Goal: Book appointment/travel/reservation

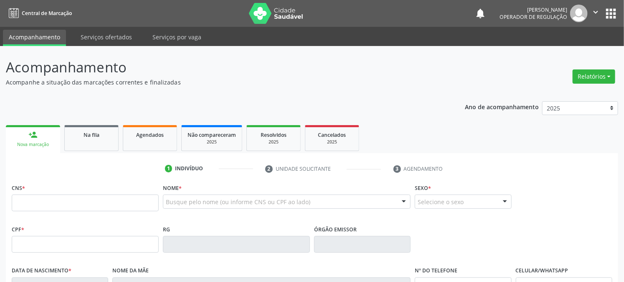
click at [104, 195] on input "text" at bounding box center [85, 202] width 147 height 17
type input "700 9079 8435 6595"
type input "002.233.844-61"
type input "[DATE]"
type input "[PERSON_NAME]"
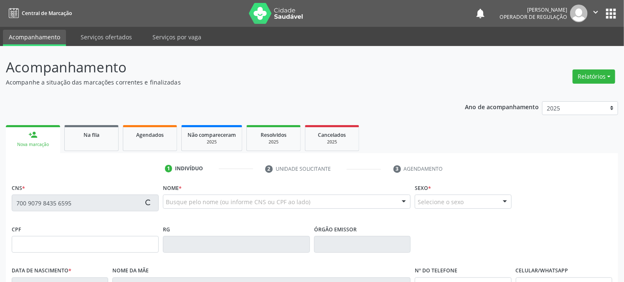
type input "[PHONE_NUMBER]"
type input "150.311.204-79"
type input "S/N"
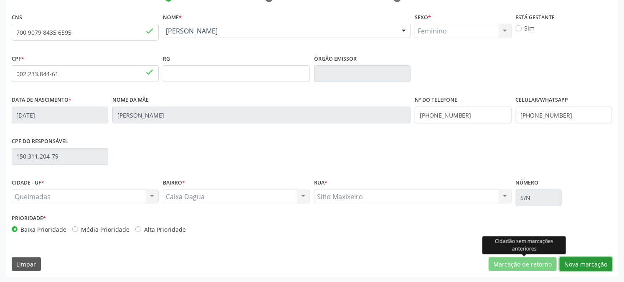
click at [587, 261] on button "Nova marcação" at bounding box center [586, 264] width 53 height 14
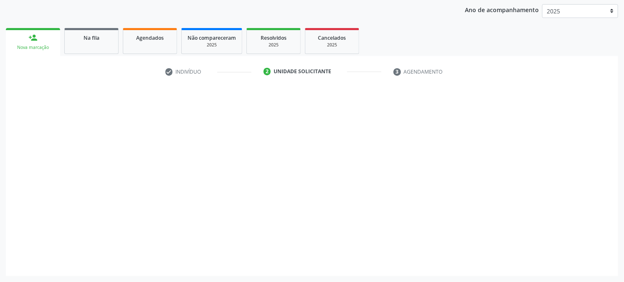
scroll to position [96, 0]
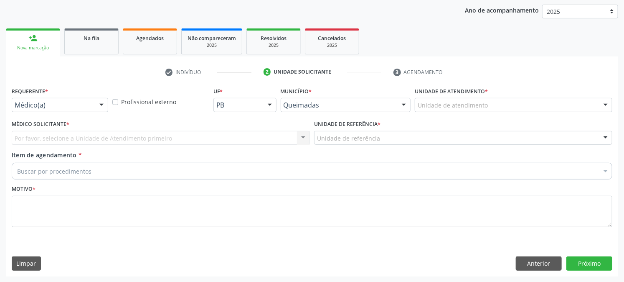
click at [38, 97] on label "Requerente *" at bounding box center [30, 91] width 36 height 13
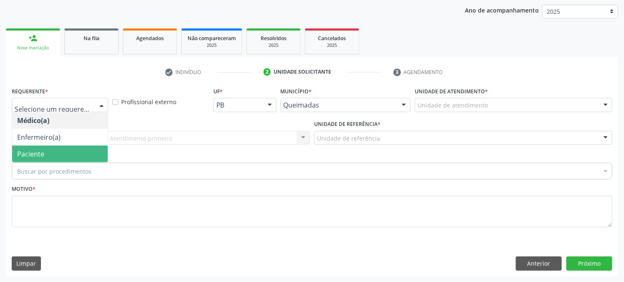
click at [58, 150] on span "Paciente" at bounding box center [60, 153] width 96 height 17
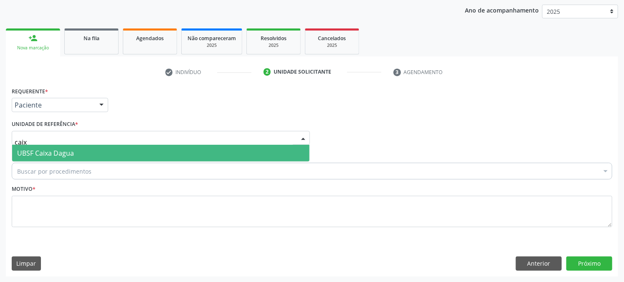
type input "caixa"
click at [70, 153] on span "UBSF Caixa Dagua" at bounding box center [45, 152] width 57 height 9
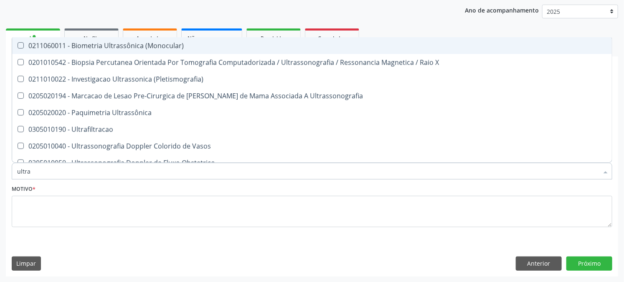
type input "ultras"
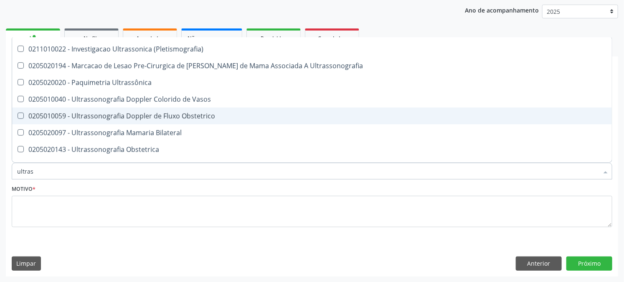
scroll to position [46, 0]
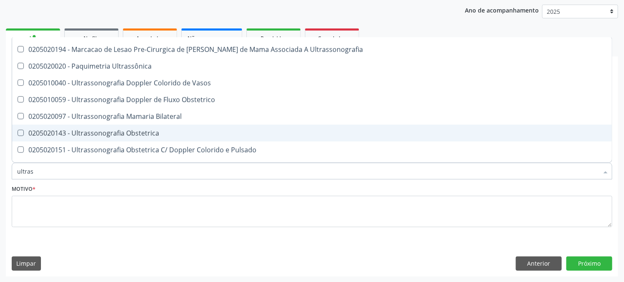
click at [94, 135] on div "0205020143 - Ultrassonografia Obstetrica" at bounding box center [312, 132] width 590 height 7
checkbox Obstetrica "true"
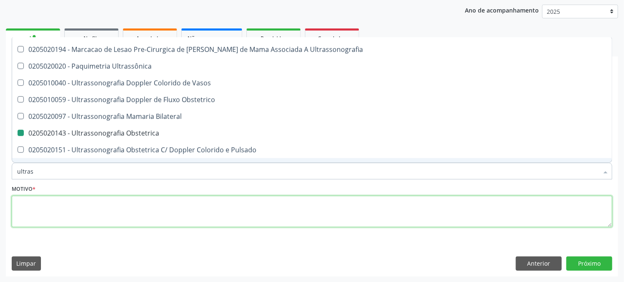
click at [61, 218] on textarea at bounding box center [312, 211] width 601 height 32
checkbox X "true"
checkbox Obstetrica "false"
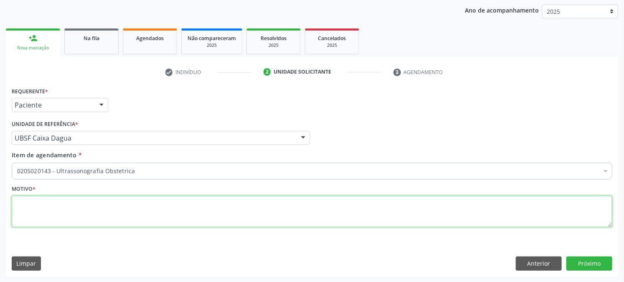
scroll to position [0, 0]
paste textarea "PRÉ [DATE]"
type textarea "PRÉ [DATE]"
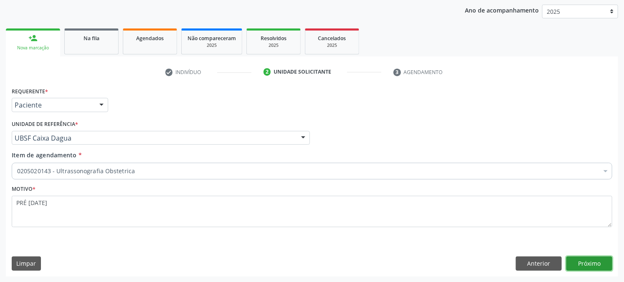
click at [591, 259] on button "Próximo" at bounding box center [589, 263] width 46 height 14
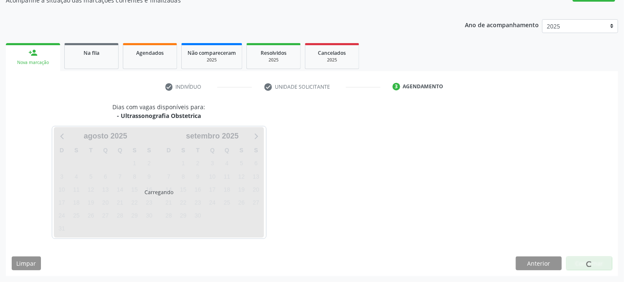
scroll to position [81, 0]
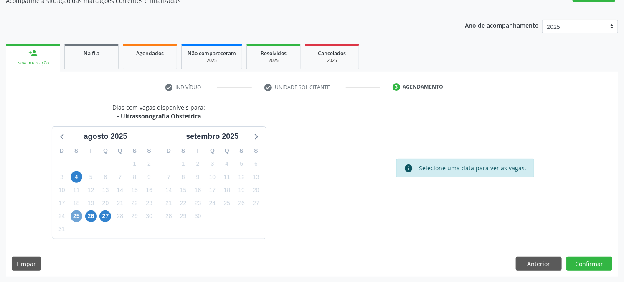
click at [77, 216] on span "25" at bounding box center [77, 216] width 12 height 12
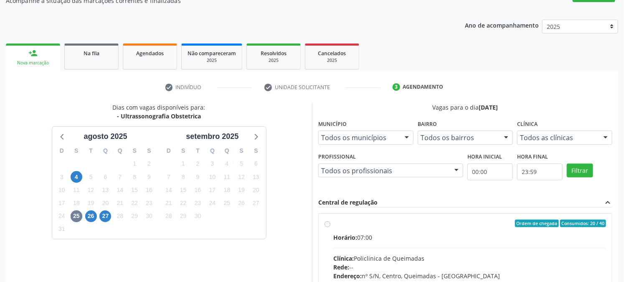
click at [368, 222] on div "Ordem de chegada Consumidos: 20 / 40" at bounding box center [469, 223] width 273 height 8
click at [330, 222] on input "Ordem de chegada Consumidos: 20 / 40 Horário: 07:00 Clínica: Policlinica de Que…" at bounding box center [328, 223] width 6 height 8
radio input "true"
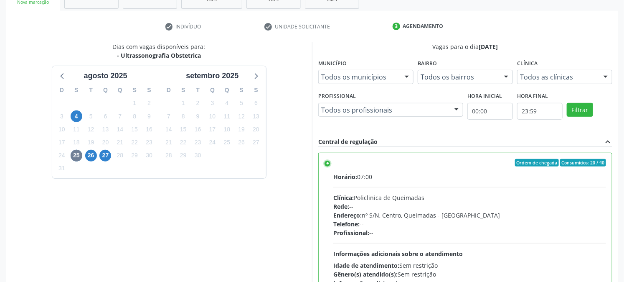
scroll to position [206, 0]
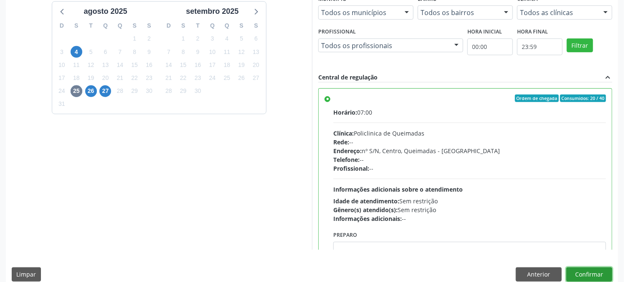
click at [576, 270] on button "Confirmar" at bounding box center [589, 274] width 46 height 14
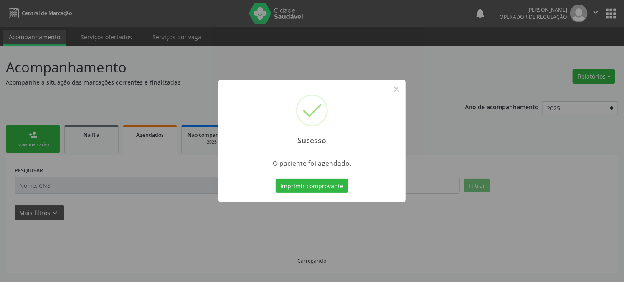
scroll to position [0, 0]
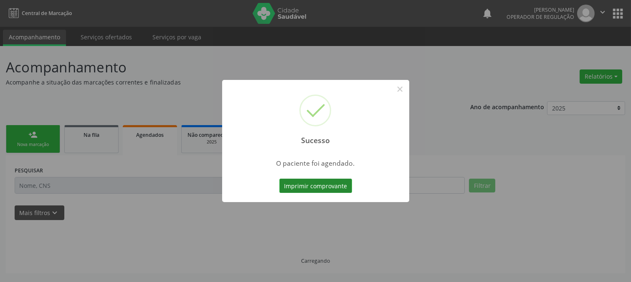
click at [295, 180] on button "Imprimir comprovante" at bounding box center [315, 185] width 73 height 14
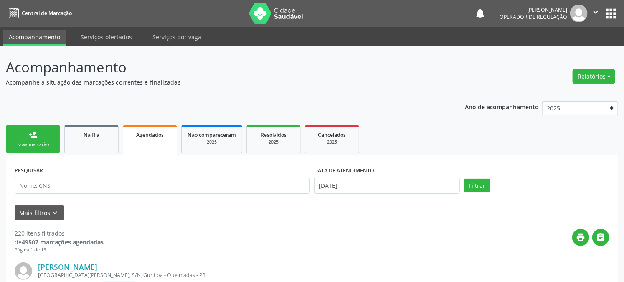
click at [20, 137] on link "person_add Nova marcação" at bounding box center [33, 139] width 54 height 28
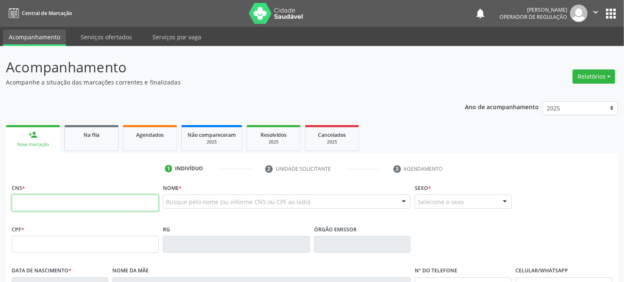
click at [94, 207] on input "text" at bounding box center [85, 202] width 147 height 17
click at [75, 207] on input "text" at bounding box center [85, 202] width 147 height 17
type input "700 2054 3576 5229"
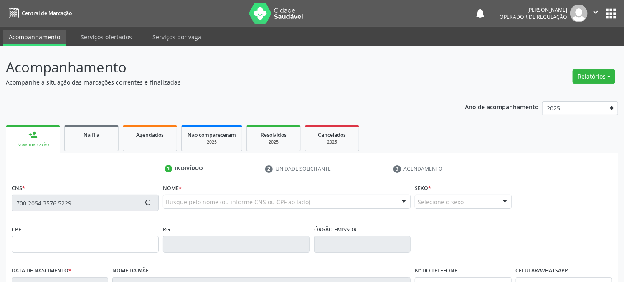
type input "091.997.754-50"
type input "[DATE]"
type input "[PERSON_NAME]"
type input "[PHONE_NUMBER]"
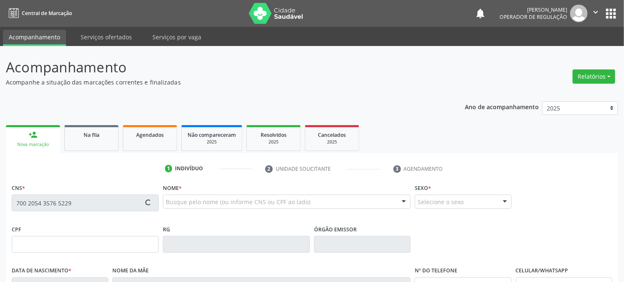
type input "116.740.497-14"
type input "834"
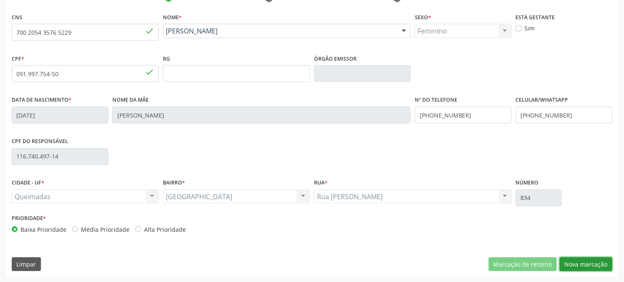
click at [596, 264] on button "Nova marcação" at bounding box center [586, 264] width 53 height 14
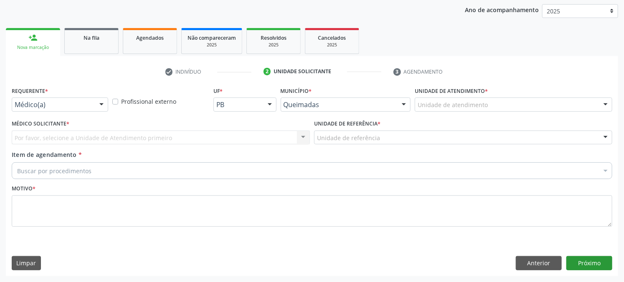
scroll to position [96, 0]
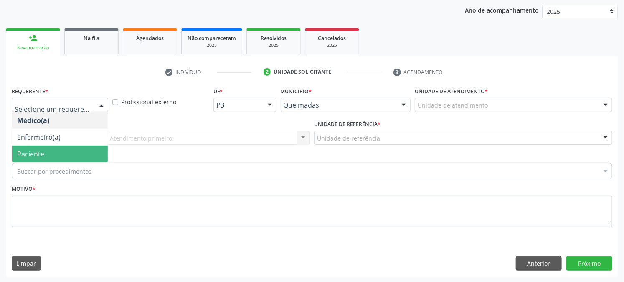
click at [18, 154] on span "Paciente" at bounding box center [30, 153] width 27 height 9
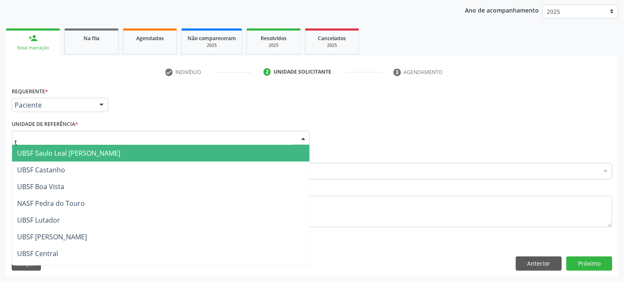
type input "ti"
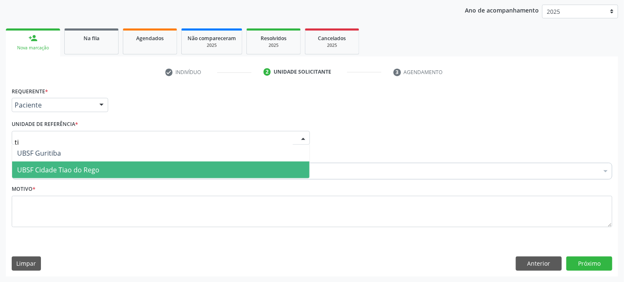
click at [53, 167] on span "UBSF Cidade Tiao do Rego" at bounding box center [58, 169] width 82 height 9
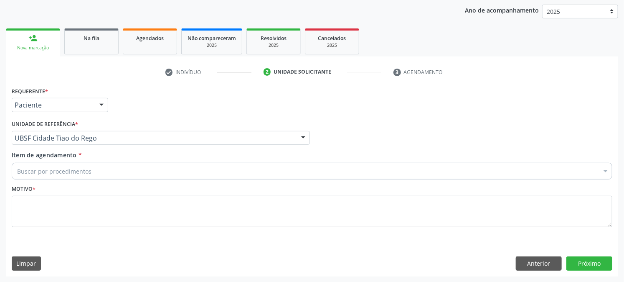
click at [53, 165] on div "Buscar por procedimentos" at bounding box center [312, 170] width 601 height 17
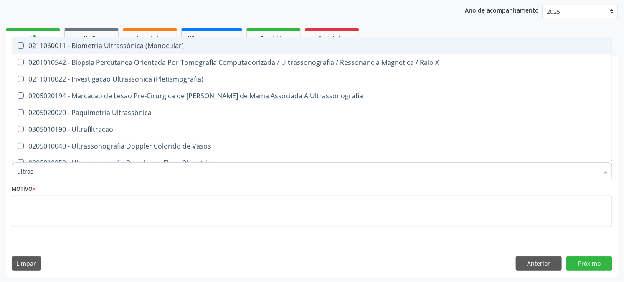
type input "ultrass"
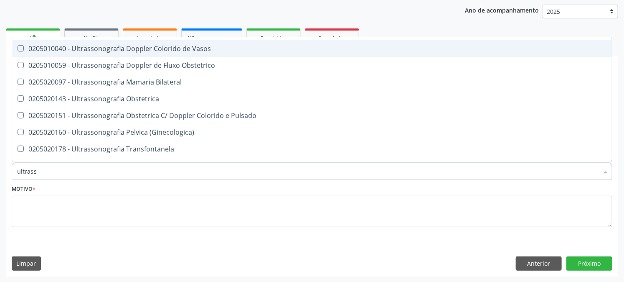
scroll to position [93, 0]
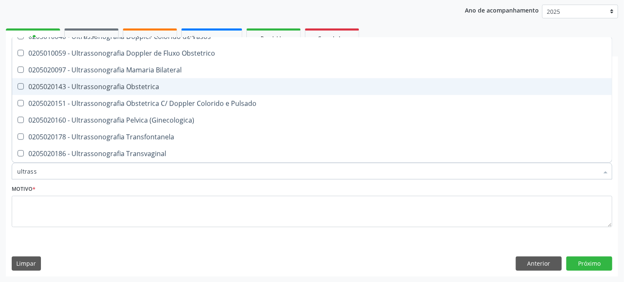
click at [123, 91] on span "0205020143 - Ultrassonografia Obstetrica" at bounding box center [312, 86] width 600 height 17
checkbox Obstetrica "true"
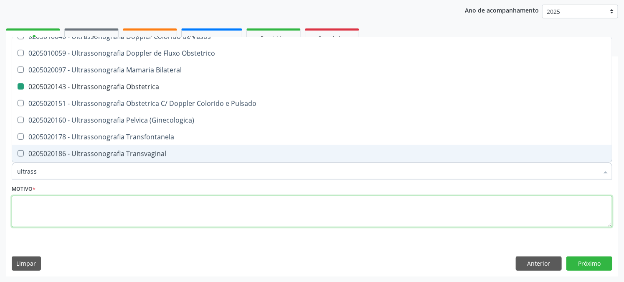
click at [46, 216] on textarea at bounding box center [312, 211] width 601 height 32
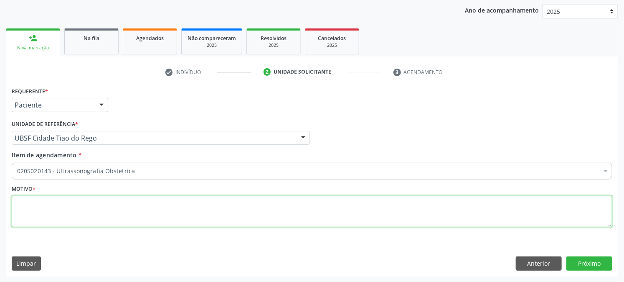
scroll to position [0, 0]
paste textarea "PRÉ [DATE]"
type textarea "PRÉ [DATE]"
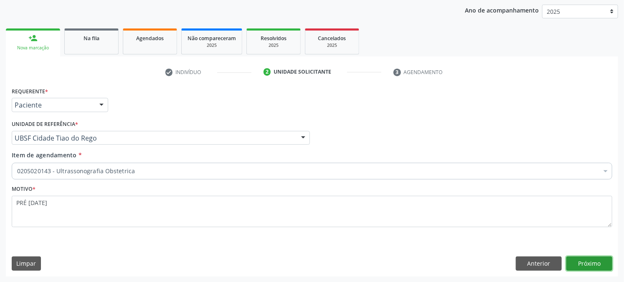
click at [604, 262] on button "Próximo" at bounding box center [589, 263] width 46 height 14
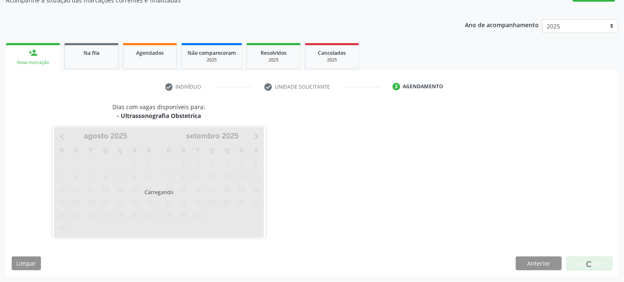
scroll to position [81, 0]
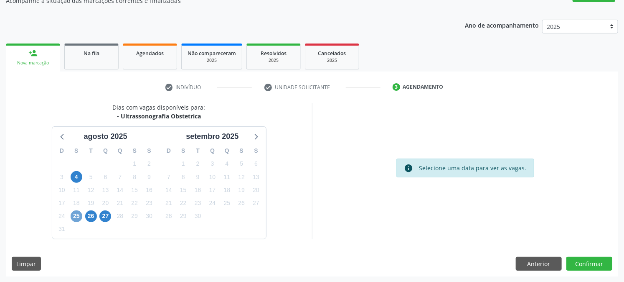
click at [76, 210] on span "25" at bounding box center [77, 216] width 12 height 12
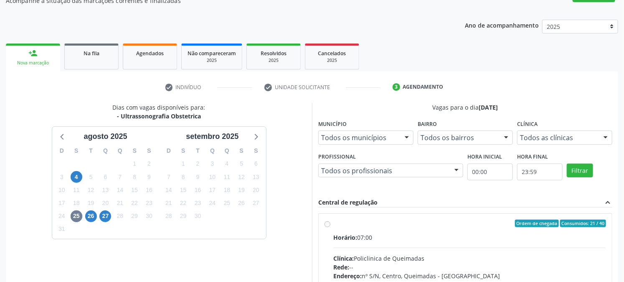
click at [374, 226] on label "Ordem de chegada Consumidos: 21 / 40 Horário: 07:00 Clínica: Policlinica de Que…" at bounding box center [469, 283] width 273 height 128
click at [330, 226] on input "Ordem de chegada Consumidos: 21 / 40 Horário: 07:00 Clínica: Policlinica de Que…" at bounding box center [328, 223] width 6 height 8
radio input "true"
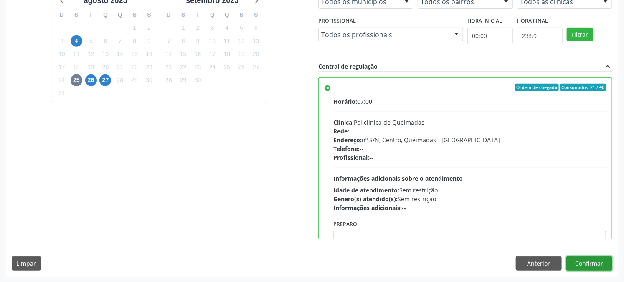
click at [581, 266] on button "Confirmar" at bounding box center [589, 263] width 46 height 14
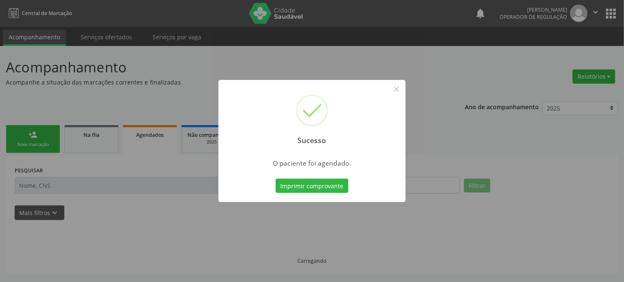
scroll to position [0, 0]
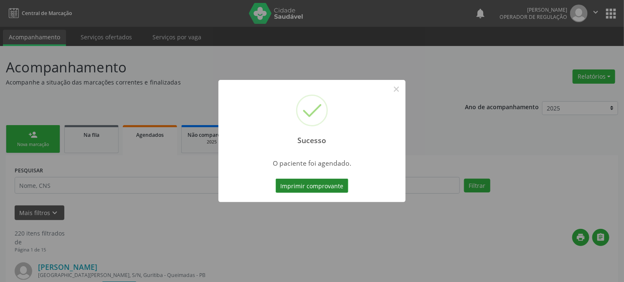
click at [326, 185] on button "Imprimir comprovante" at bounding box center [312, 185] width 73 height 14
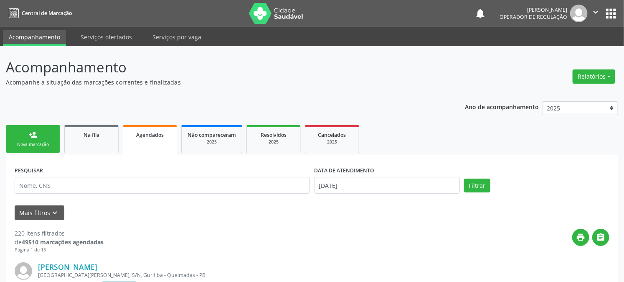
click at [21, 139] on link "person_add Nova marcação" at bounding box center [33, 139] width 54 height 28
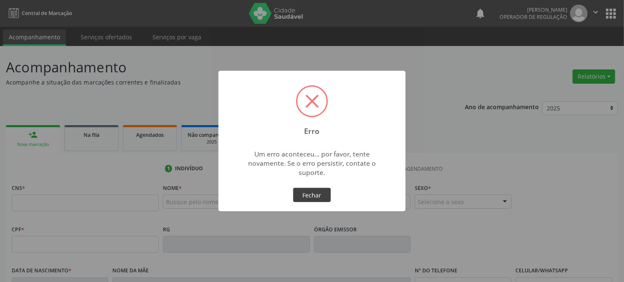
click at [308, 194] on button "Fechar" at bounding box center [312, 195] width 38 height 14
